Goal: Navigation & Orientation: Understand site structure

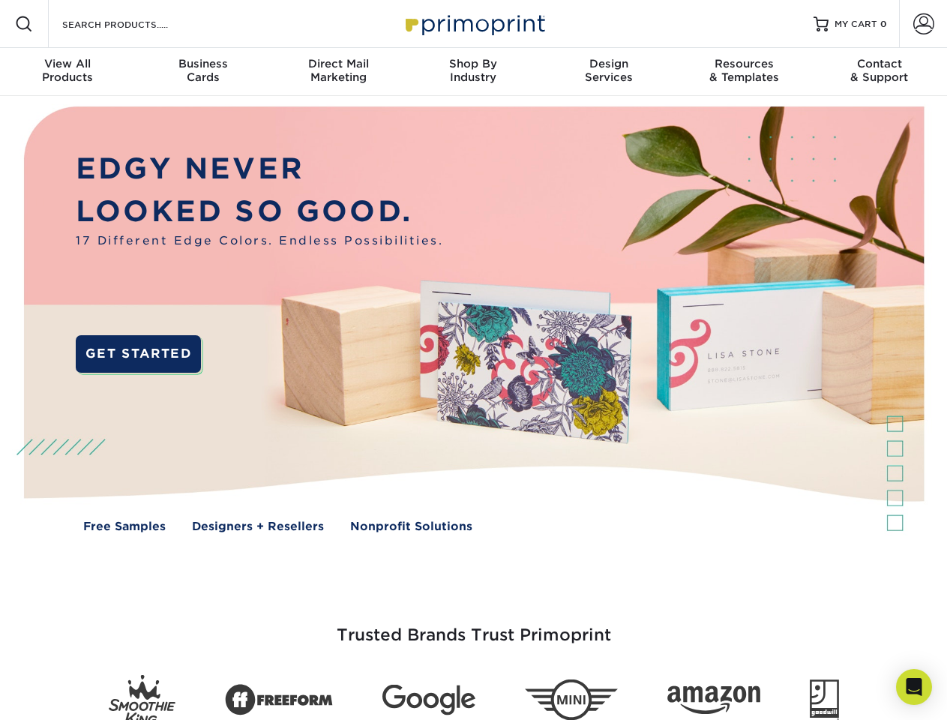
click at [473, 360] on img at bounding box center [474, 330] width 938 height 469
click at [24, 24] on span at bounding box center [24, 24] width 18 height 18
click at [923, 24] on span at bounding box center [924, 24] width 21 height 21
click at [68, 72] on div "View All Products" at bounding box center [67, 70] width 135 height 27
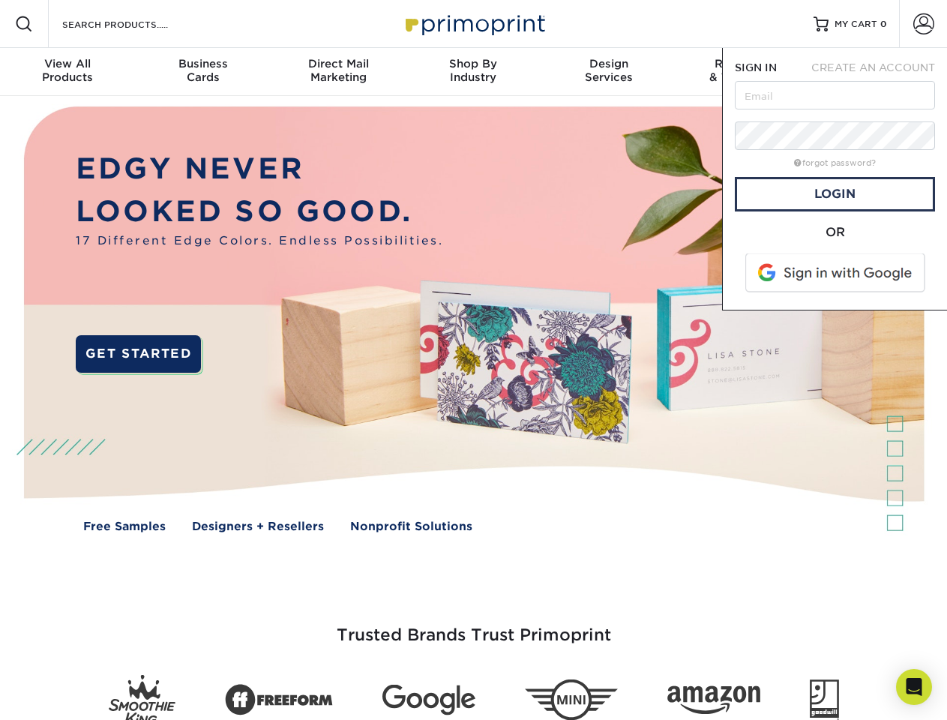
click at [203, 72] on div "Business Cards" at bounding box center [202, 70] width 135 height 27
click at [338, 72] on div "Direct Mail Marketing" at bounding box center [338, 70] width 135 height 27
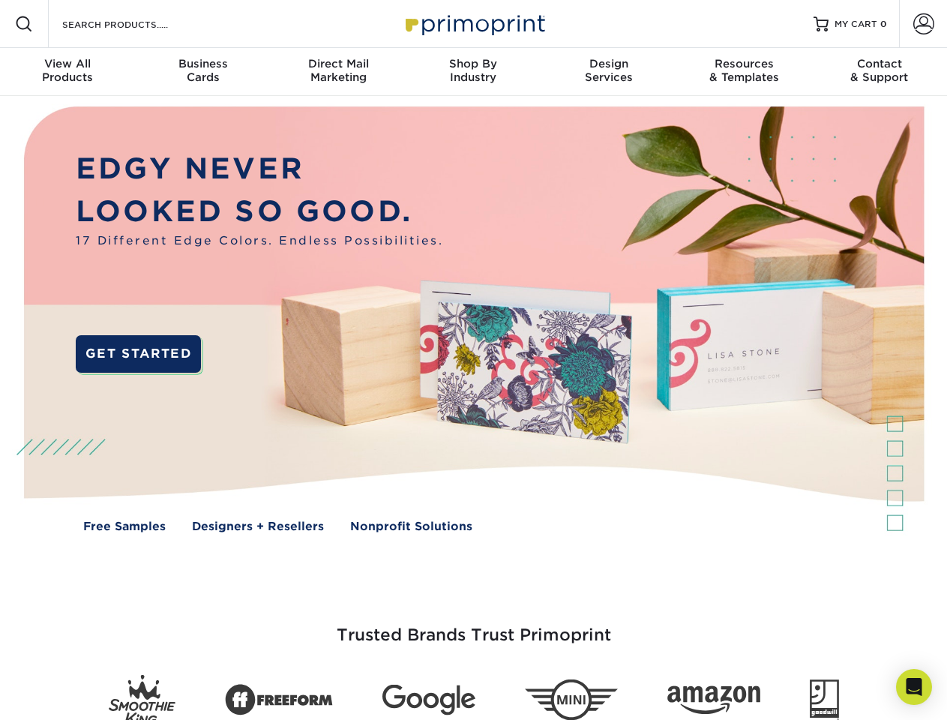
click at [473, 72] on div "Shop By Industry" at bounding box center [473, 70] width 135 height 27
click at [609, 72] on div "Design Services" at bounding box center [609, 70] width 135 height 27
click at [744, 72] on div "Resources & Templates" at bounding box center [744, 70] width 135 height 27
click at [880, 72] on div "Contact & Support" at bounding box center [879, 70] width 135 height 27
